Goal: Task Accomplishment & Management: Use online tool/utility

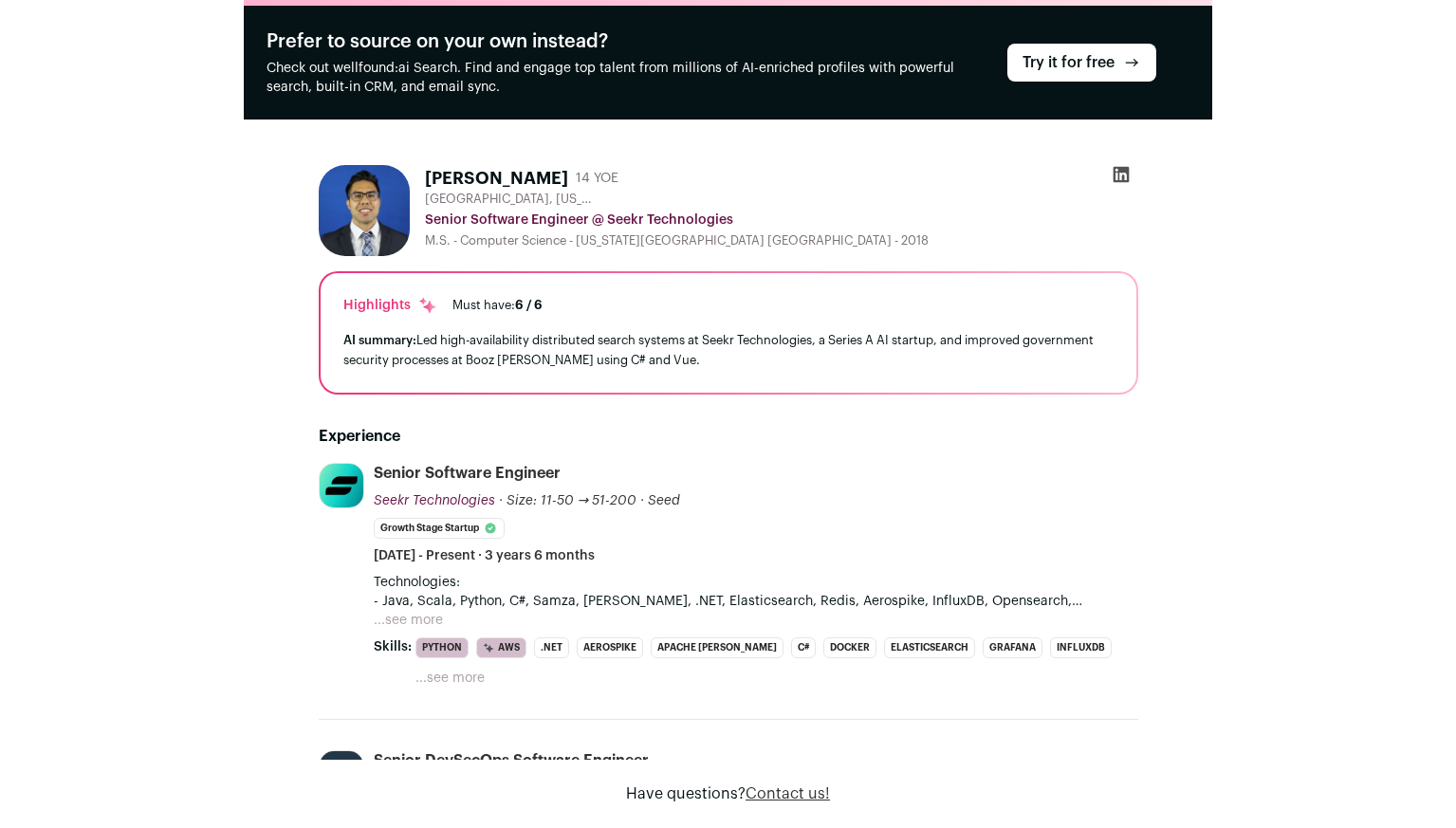
scroll to position [152, 0]
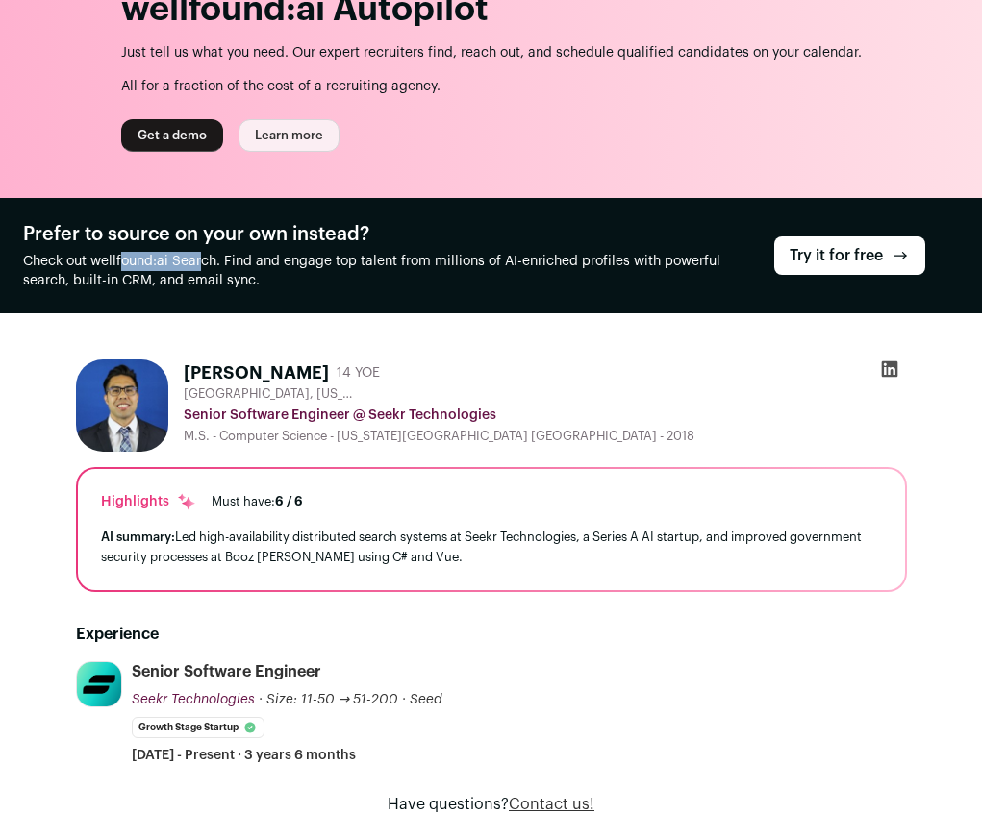
drag, startPoint x: 70, startPoint y: 266, endPoint x: 146, endPoint y: 266, distance: 76.0
click at [146, 266] on p "Check out wellfound:ai Search. Find and engage top talent from millions of AI-e…" at bounding box center [383, 271] width 720 height 38
click at [263, 275] on p "Check out wellfound:ai Search. Find and engage top talent from millions of AI-e…" at bounding box center [383, 271] width 720 height 38
click at [887, 264] on link "Try it for free" at bounding box center [849, 256] width 151 height 38
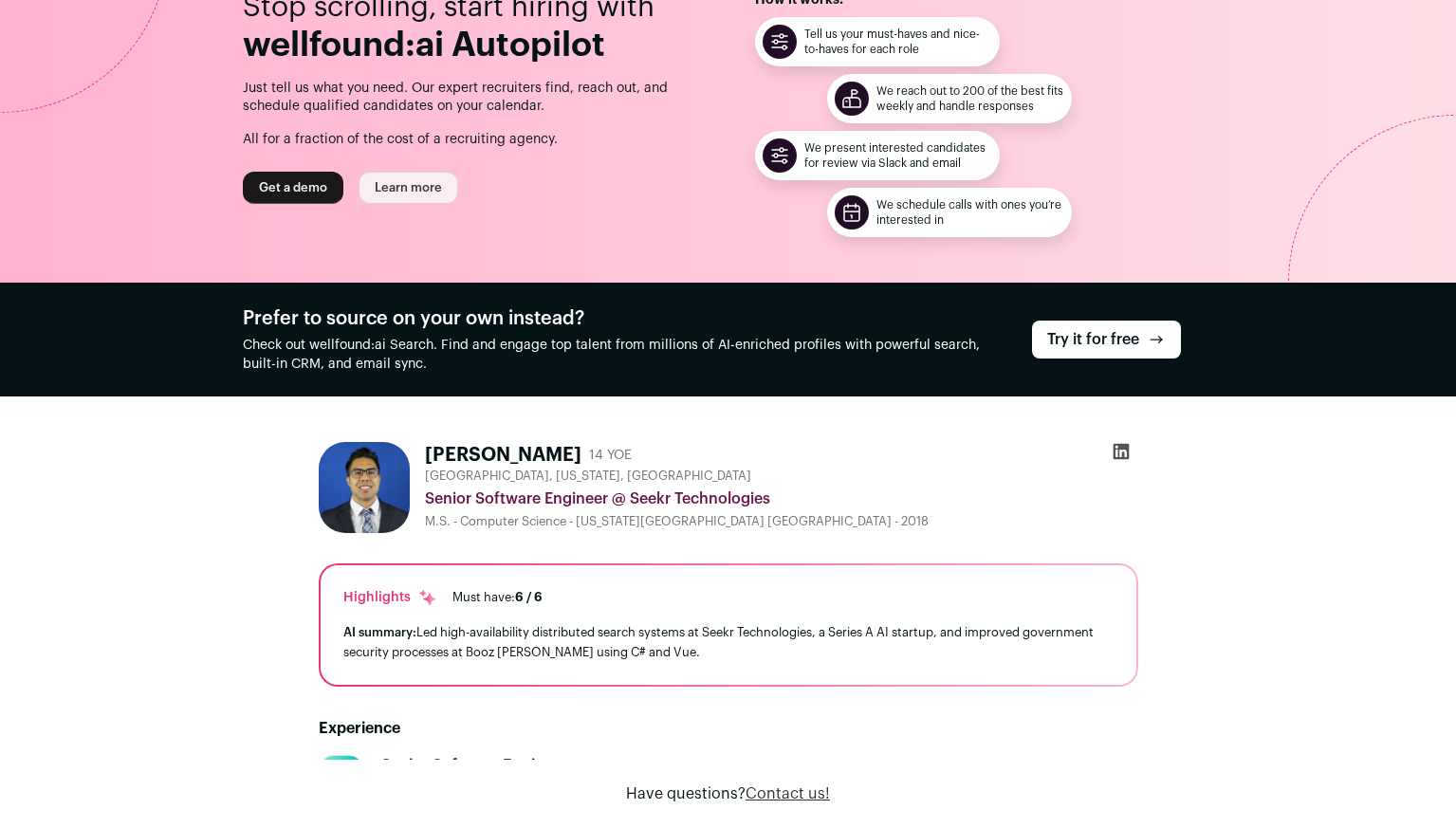
scroll to position [0, 0]
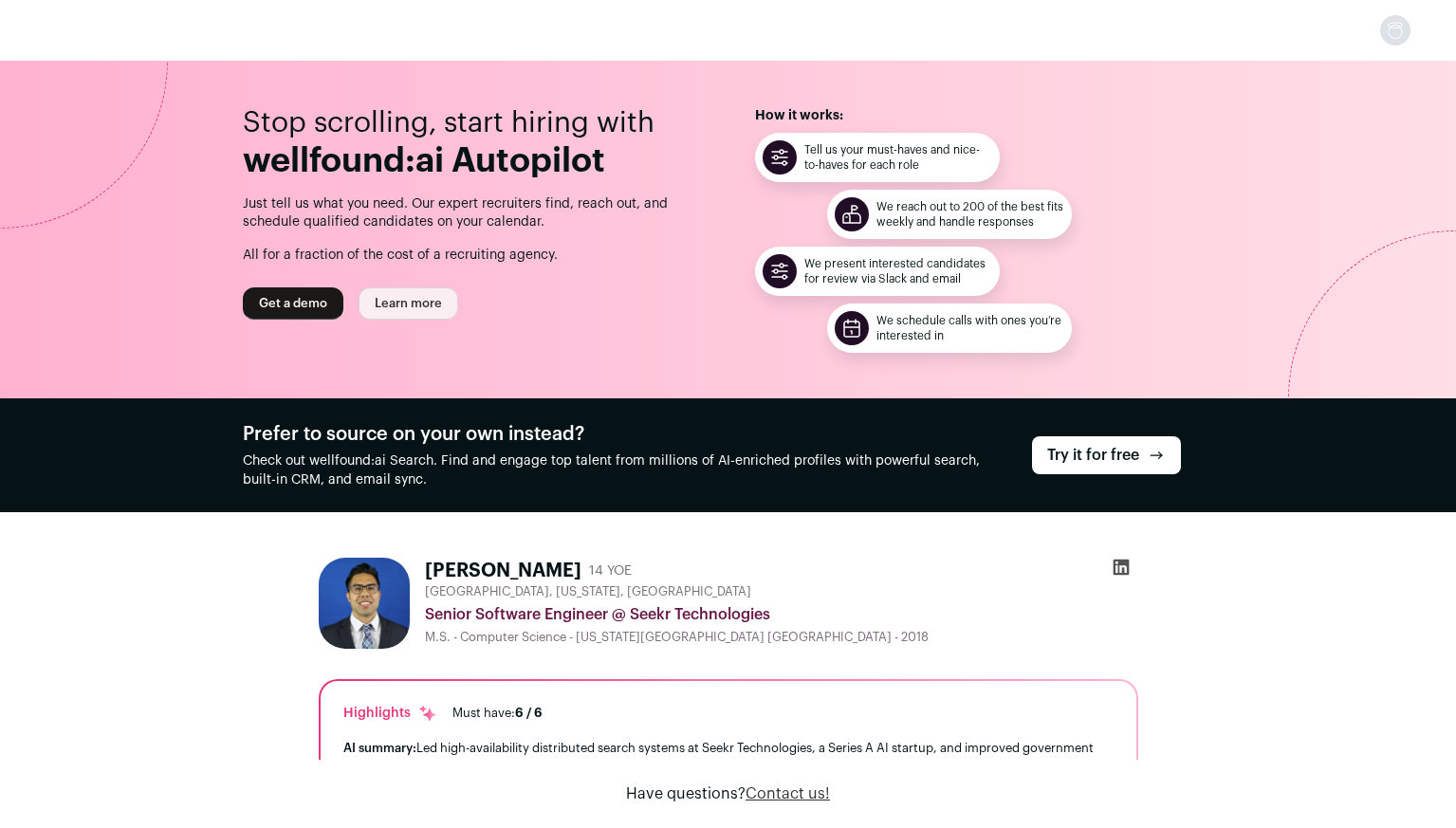
click at [432, 306] on link "Learn more" at bounding box center [407, 303] width 100 height 33
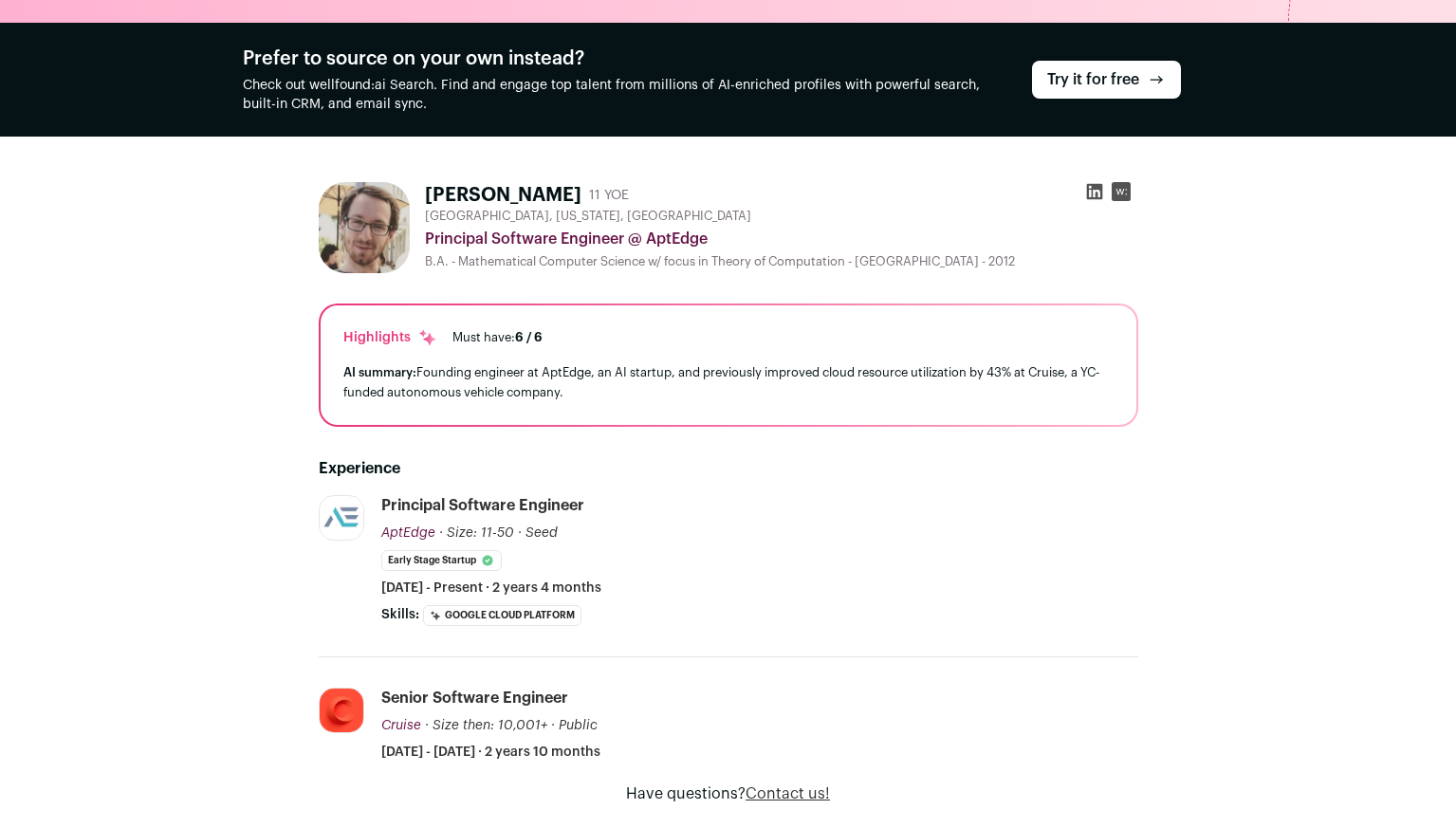
scroll to position [391, 0]
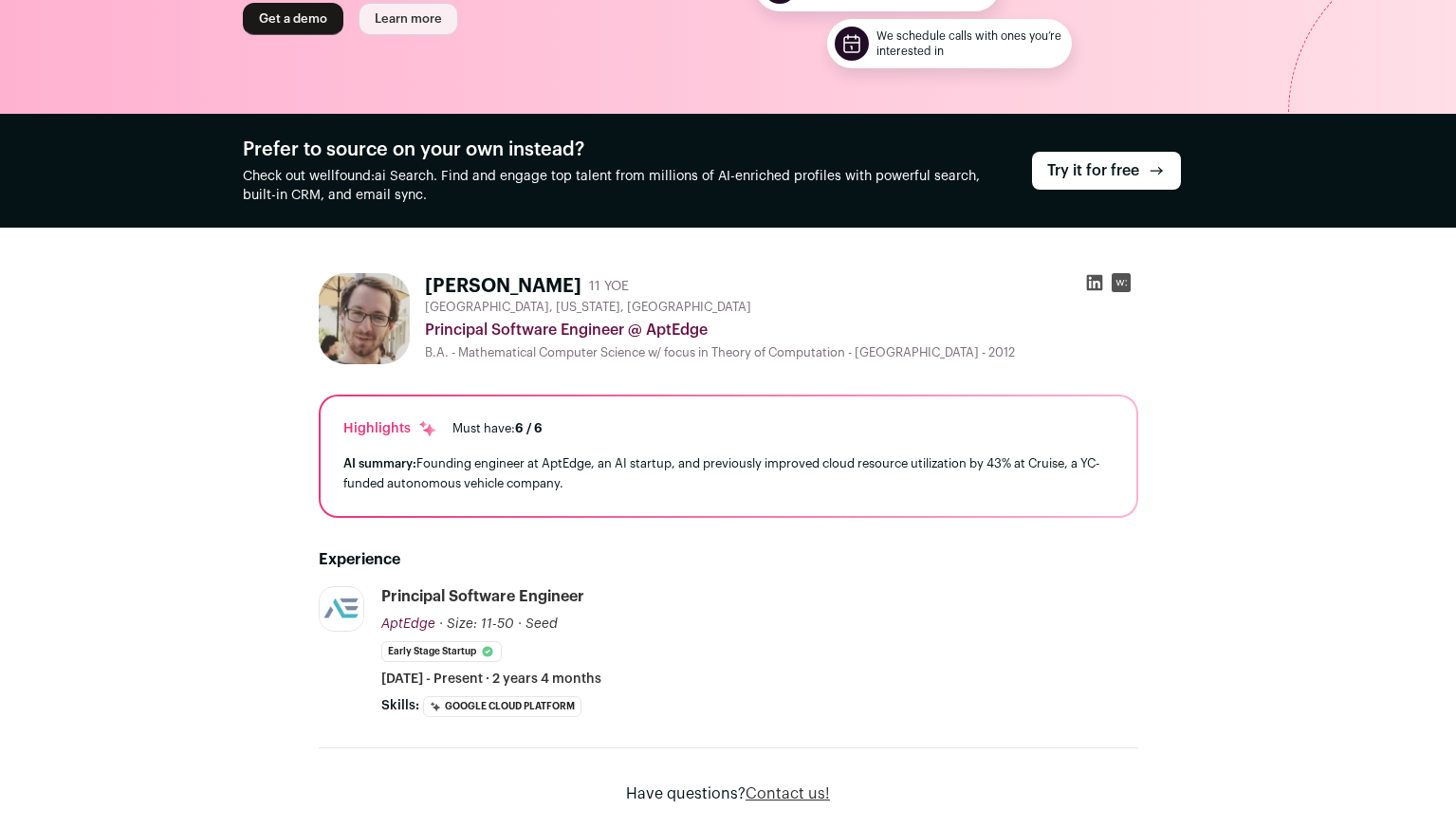
scroll to position [187, 0]
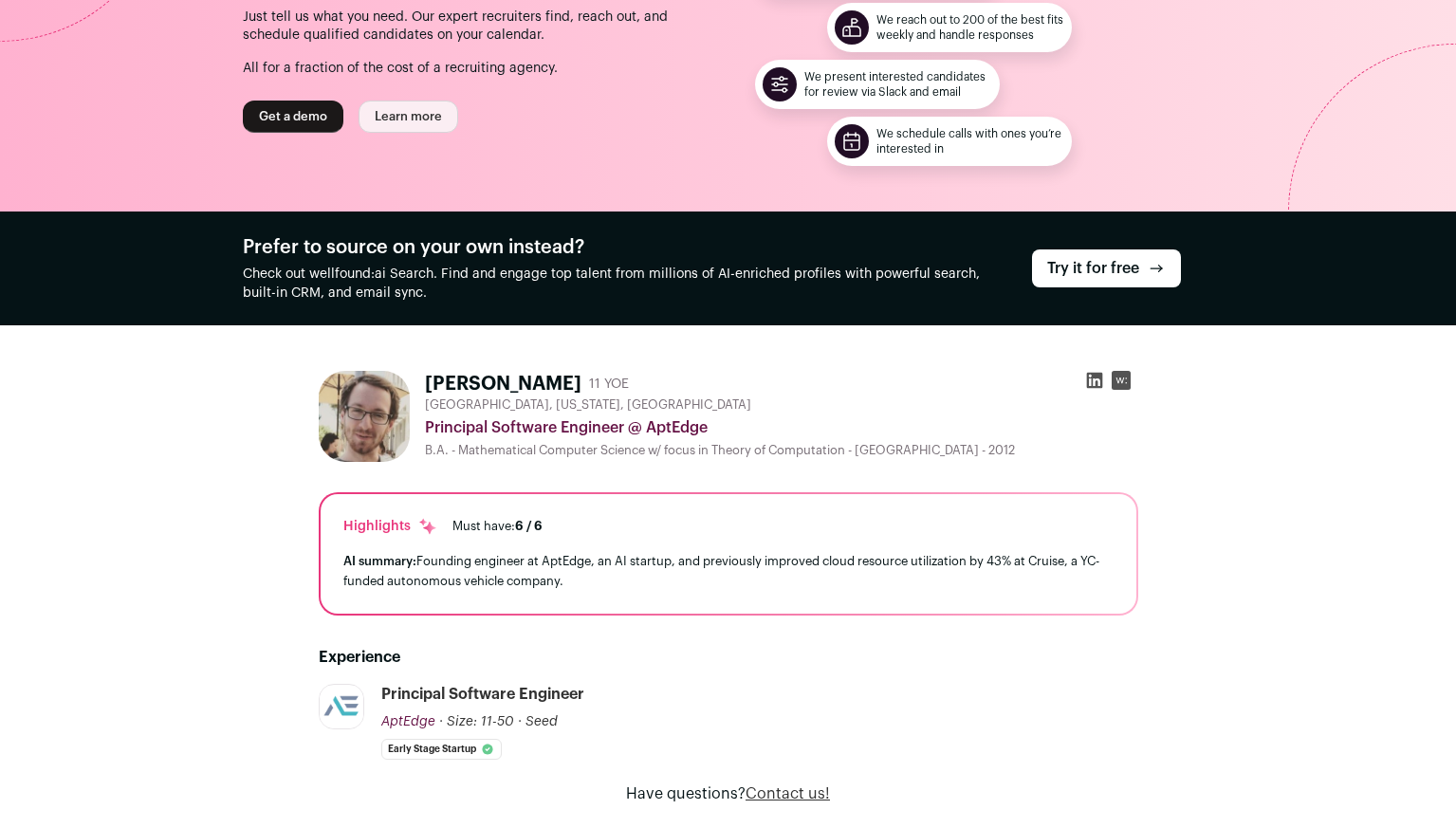
click at [1095, 383] on icon at bounding box center [1094, 381] width 16 height 16
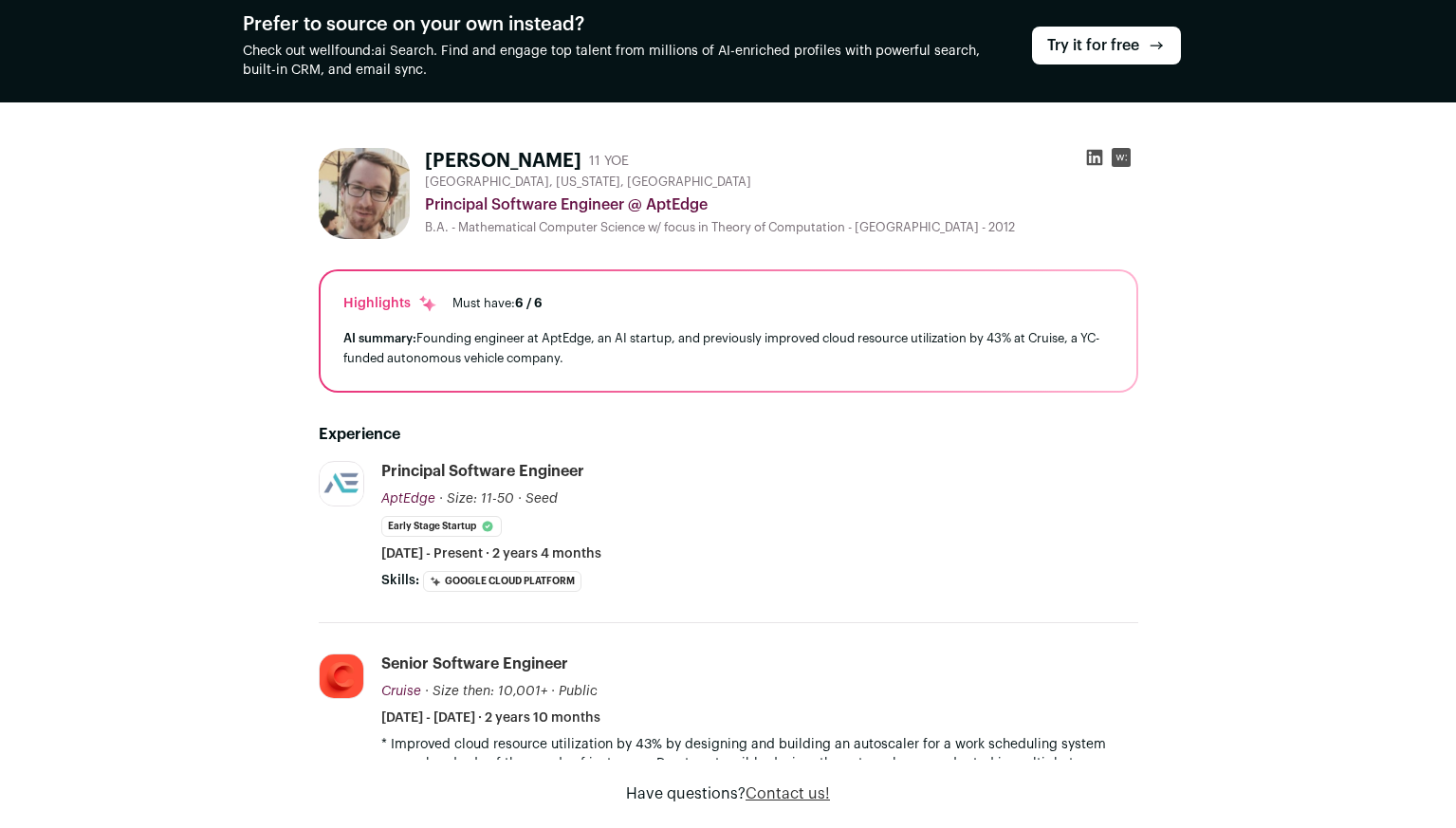
scroll to position [372, 0]
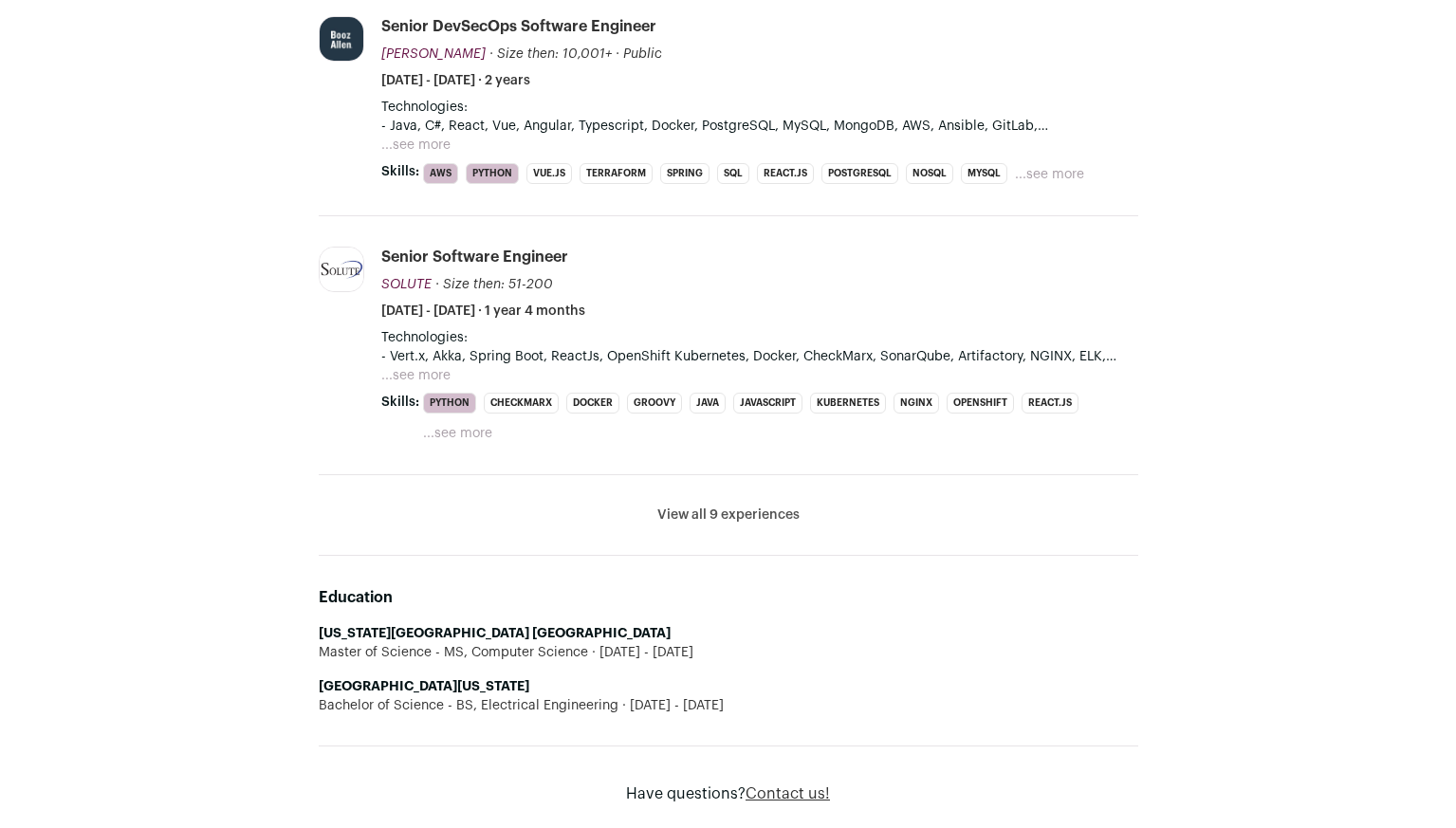
scroll to position [1086, 0]
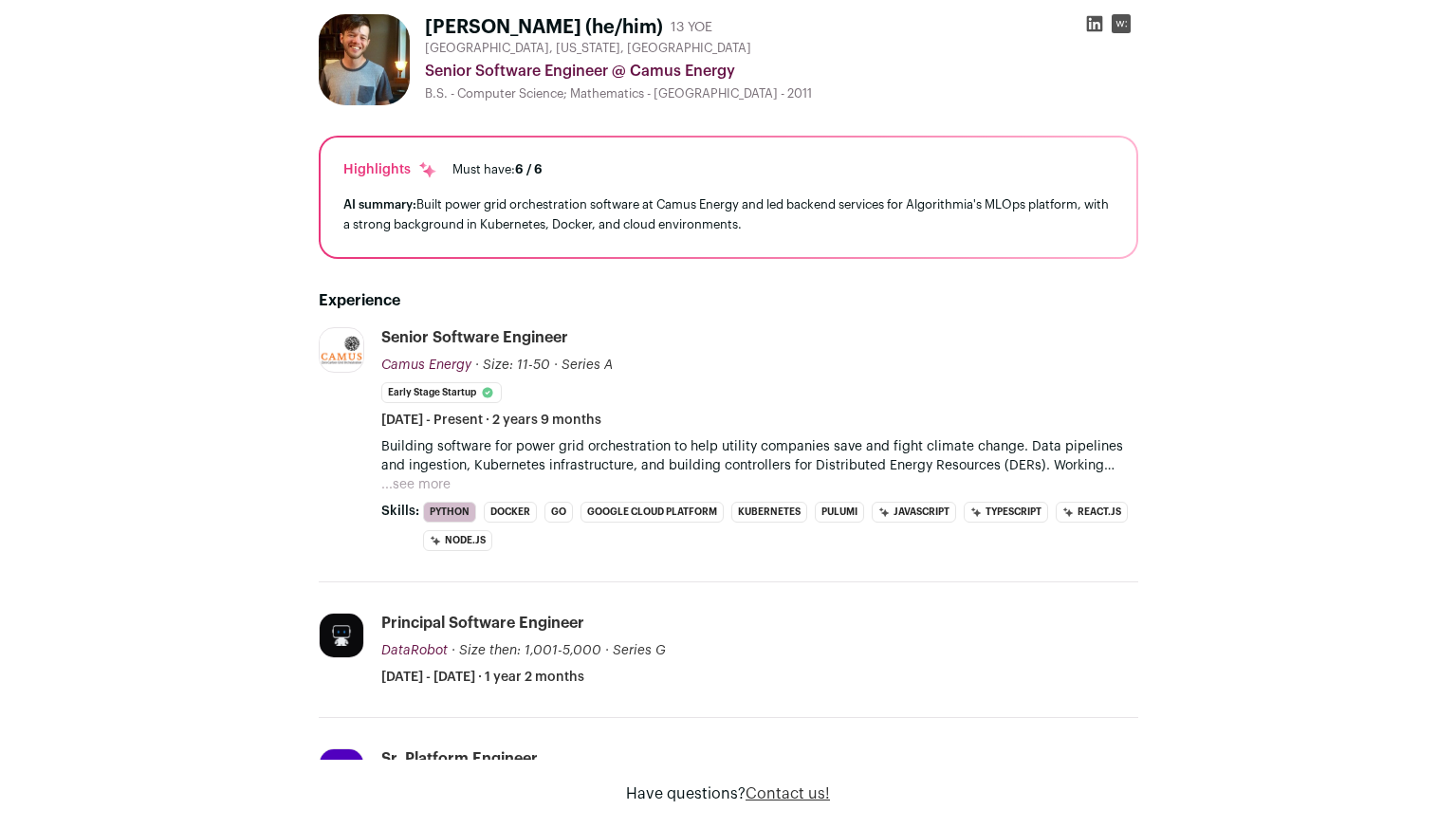
scroll to position [546, 0]
click at [418, 483] on button "...see more" at bounding box center [416, 483] width 69 height 19
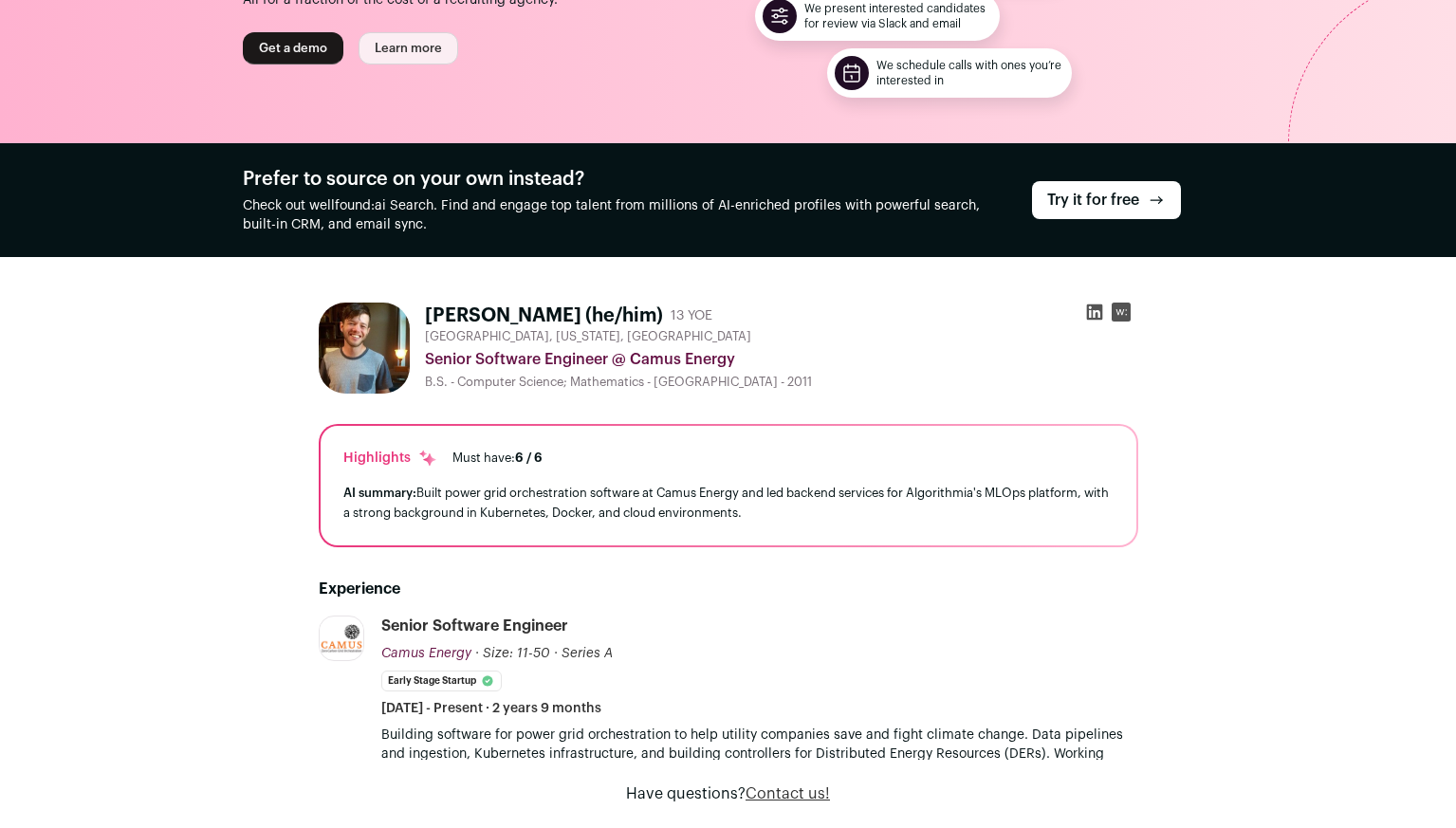
scroll to position [208, 0]
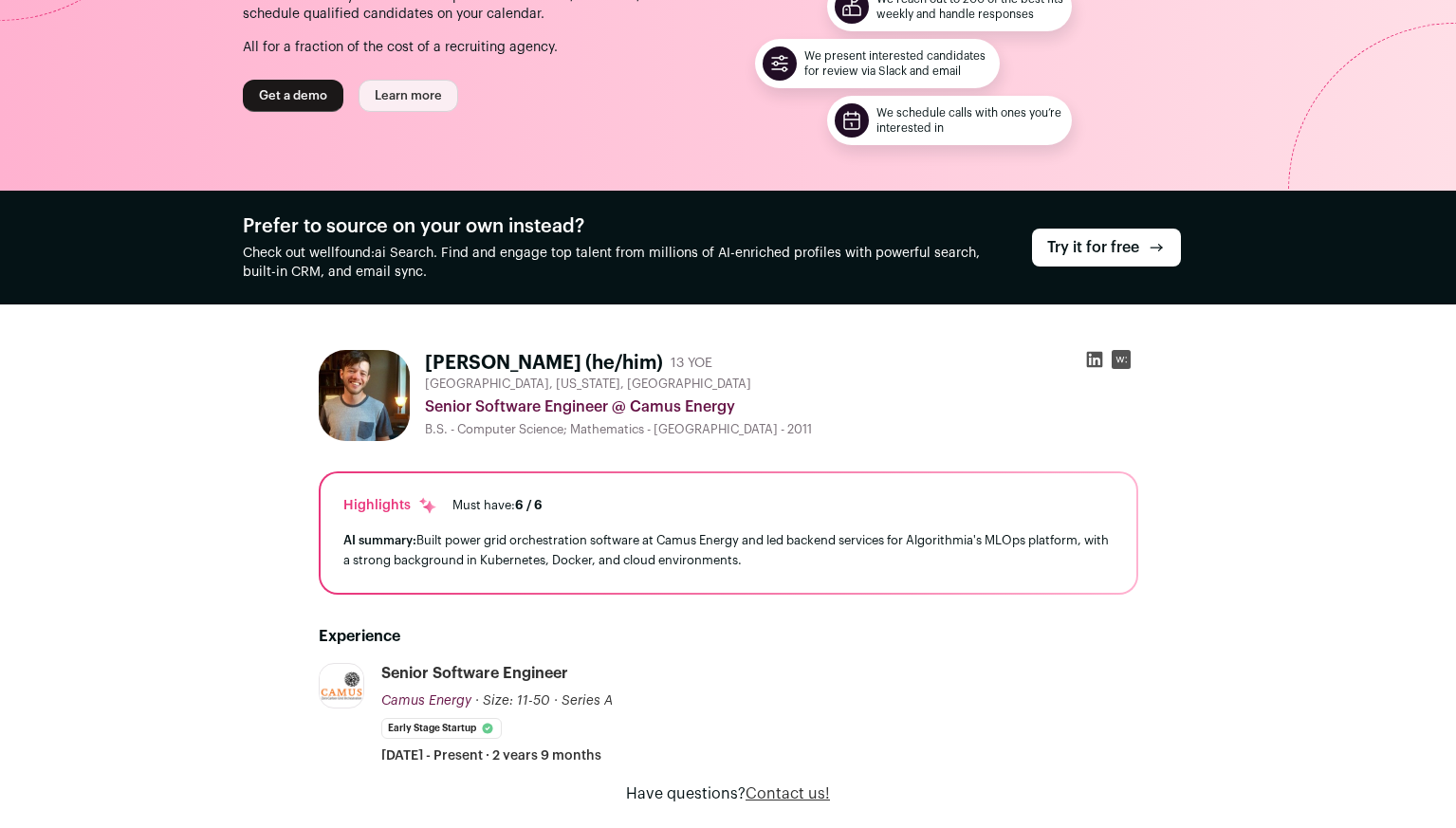
click at [1090, 360] on icon at bounding box center [1094, 359] width 19 height 19
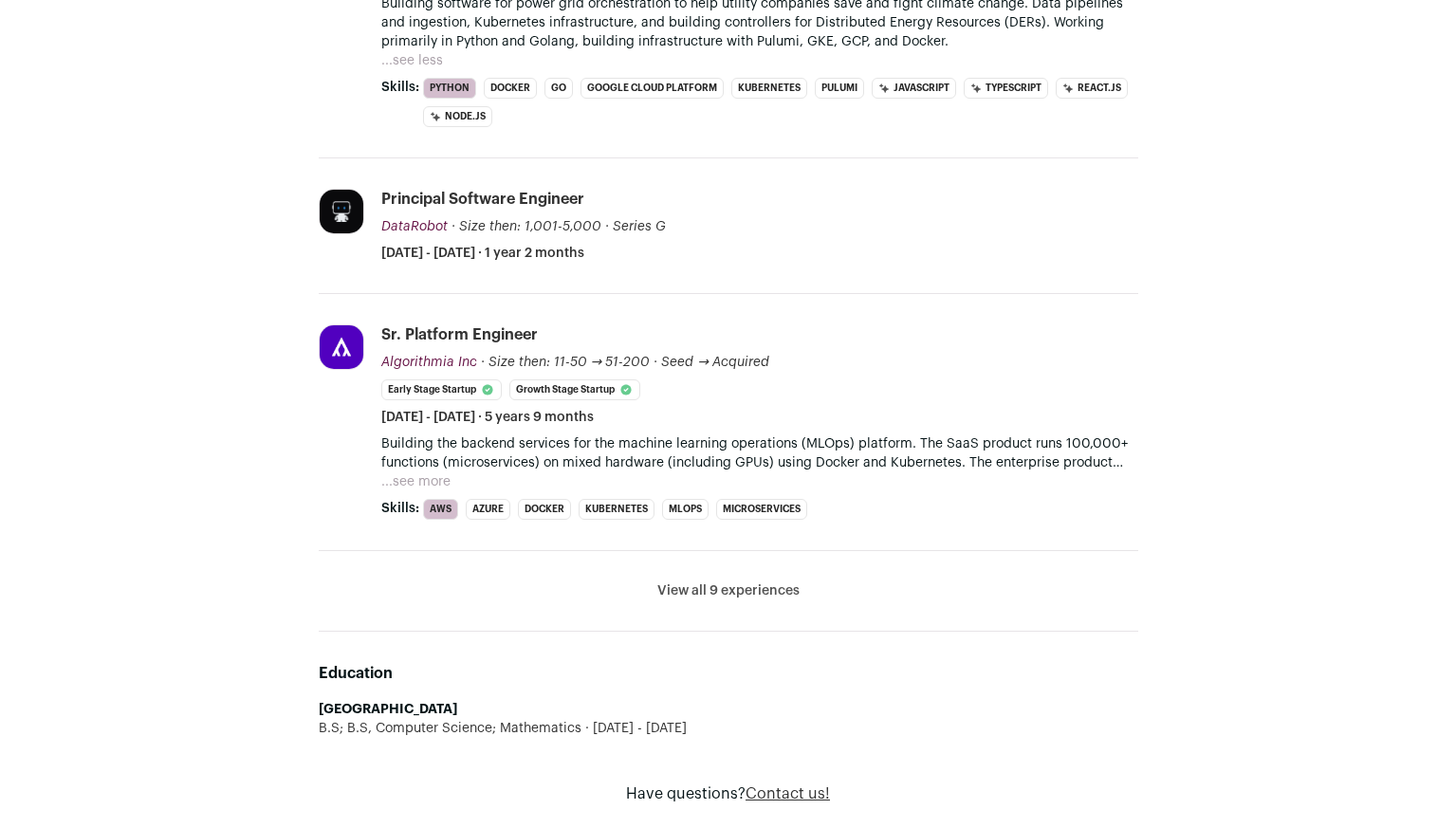
scroll to position [0, 0]
